Goal: Use online tool/utility

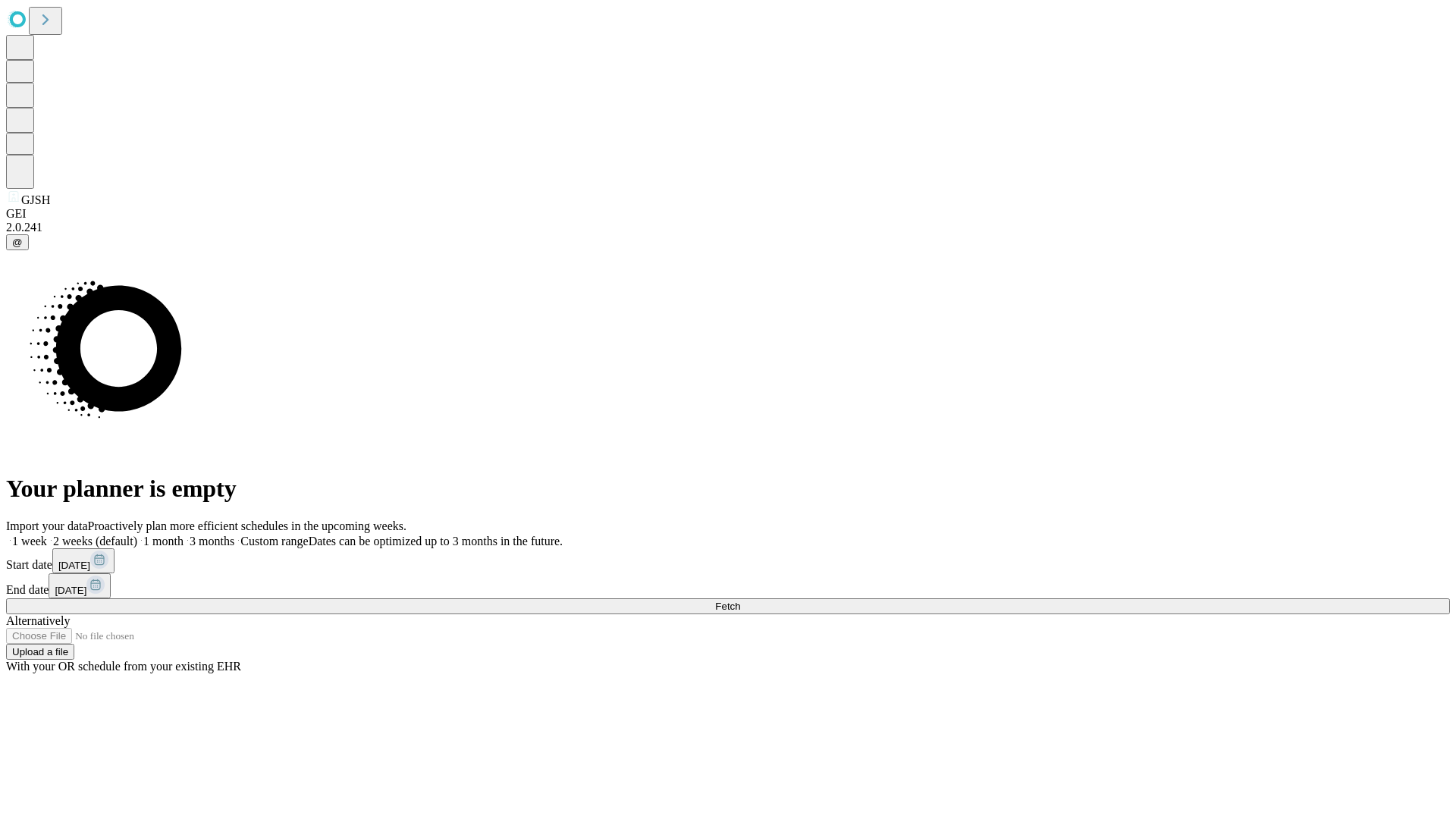
click at [741, 601] on span "Fetch" at bounding box center [728, 606] width 25 height 11
